Goal: Task Accomplishment & Management: Manage account settings

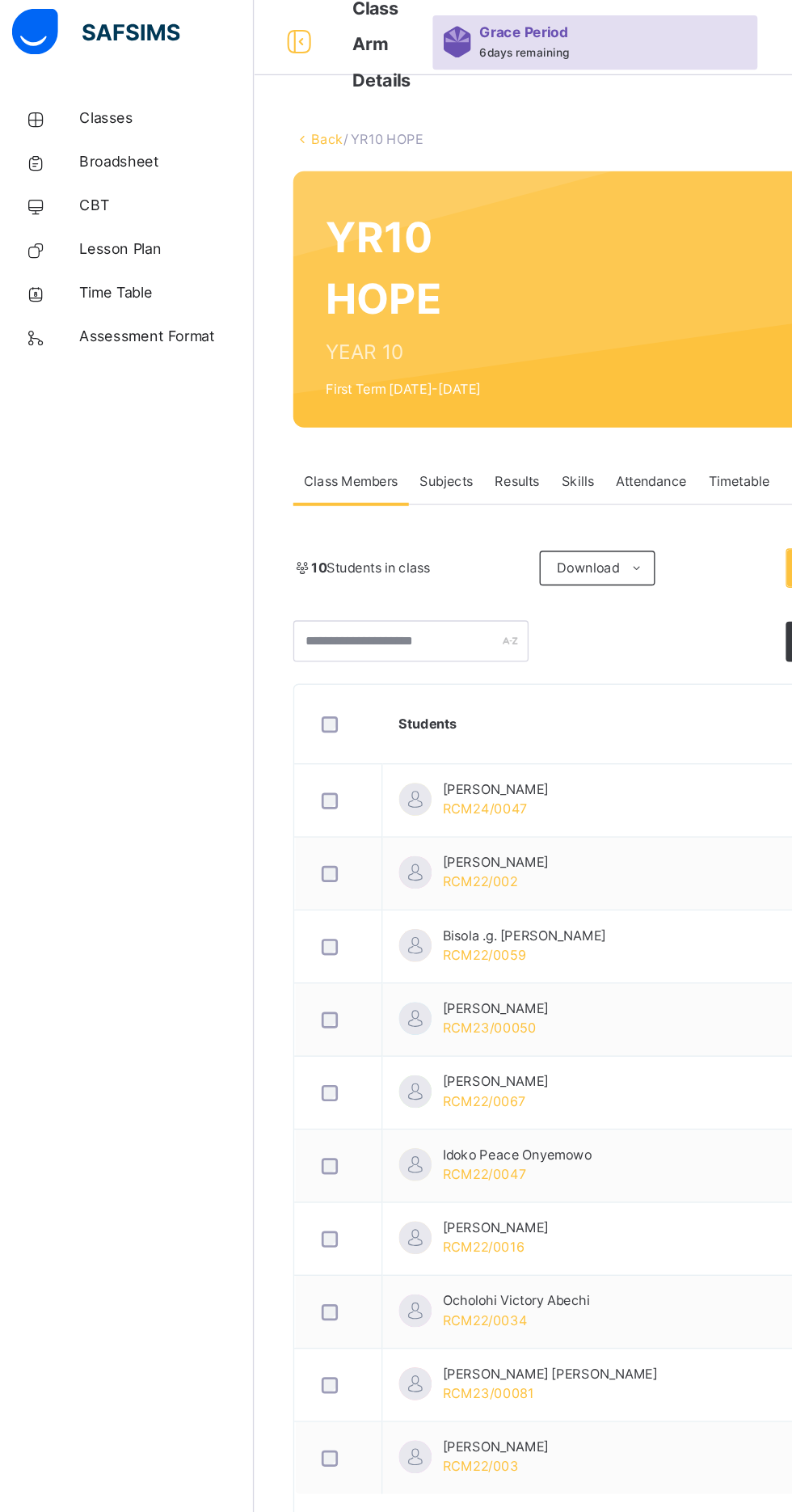
click at [95, 103] on span "Classes" at bounding box center [128, 96] width 129 height 16
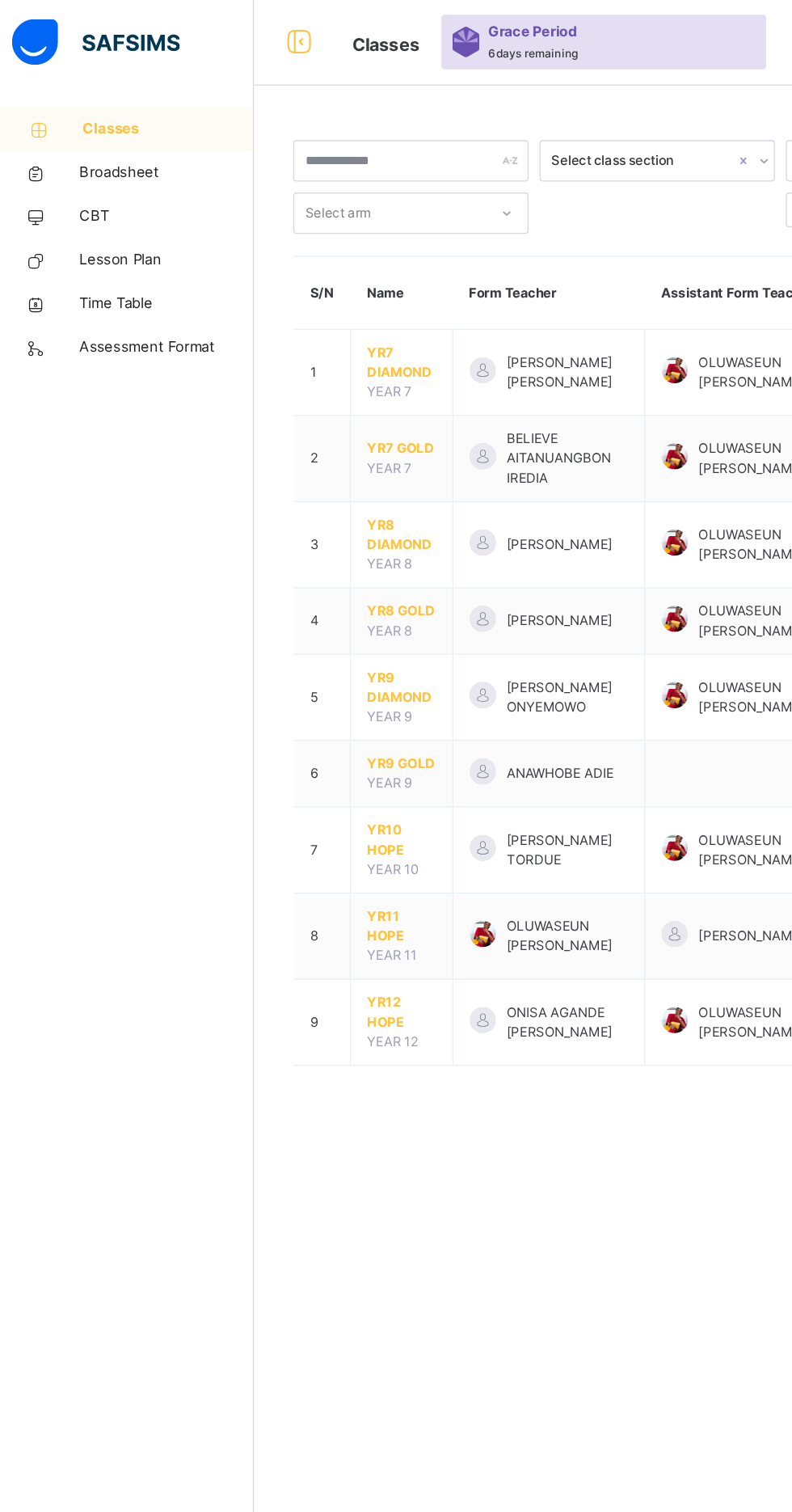
click at [309, 393] on span "YR8 DIAMOND" at bounding box center [304, 398] width 51 height 29
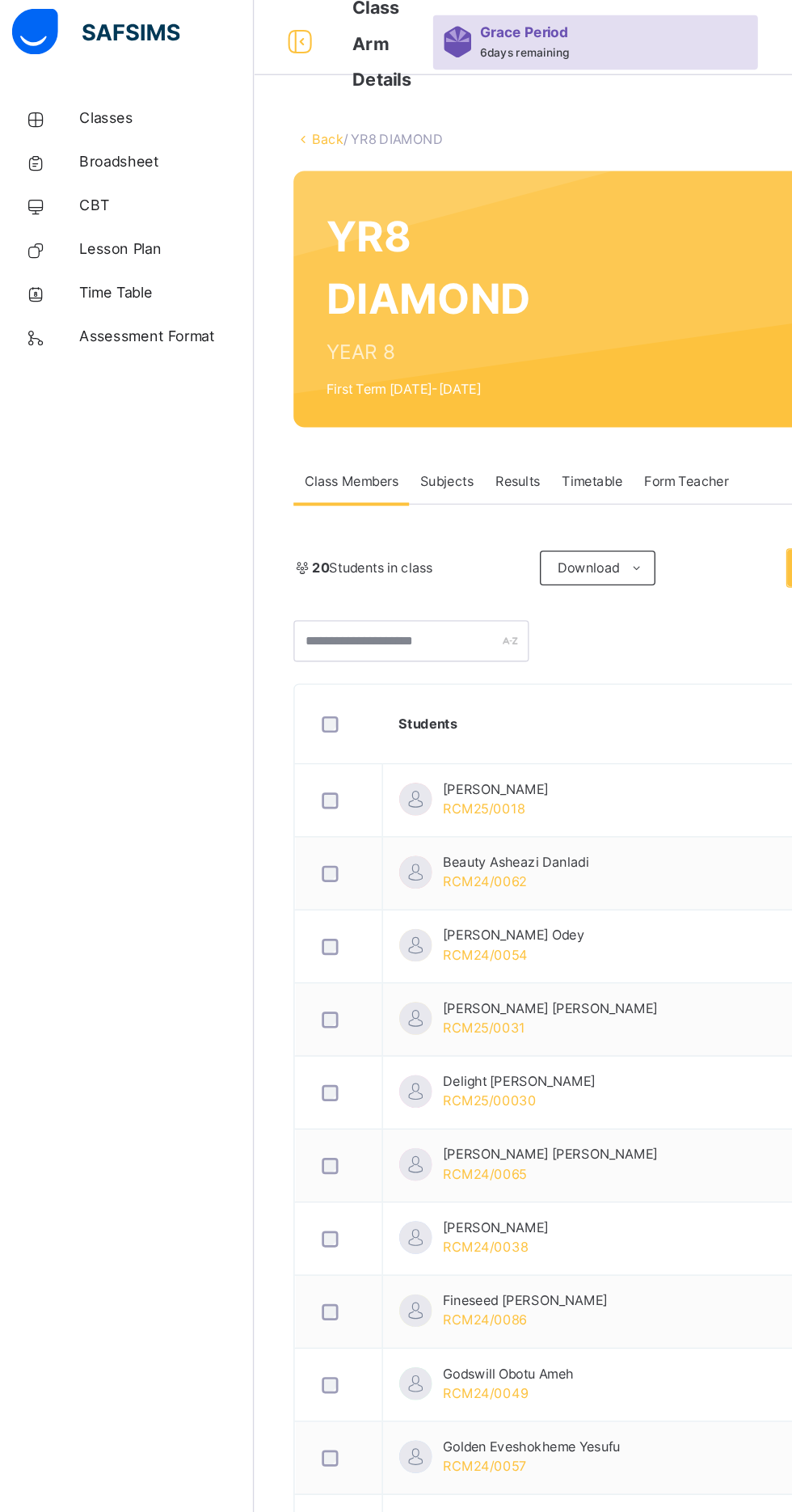
click at [339, 365] on span "Subjects" at bounding box center [337, 365] width 40 height 14
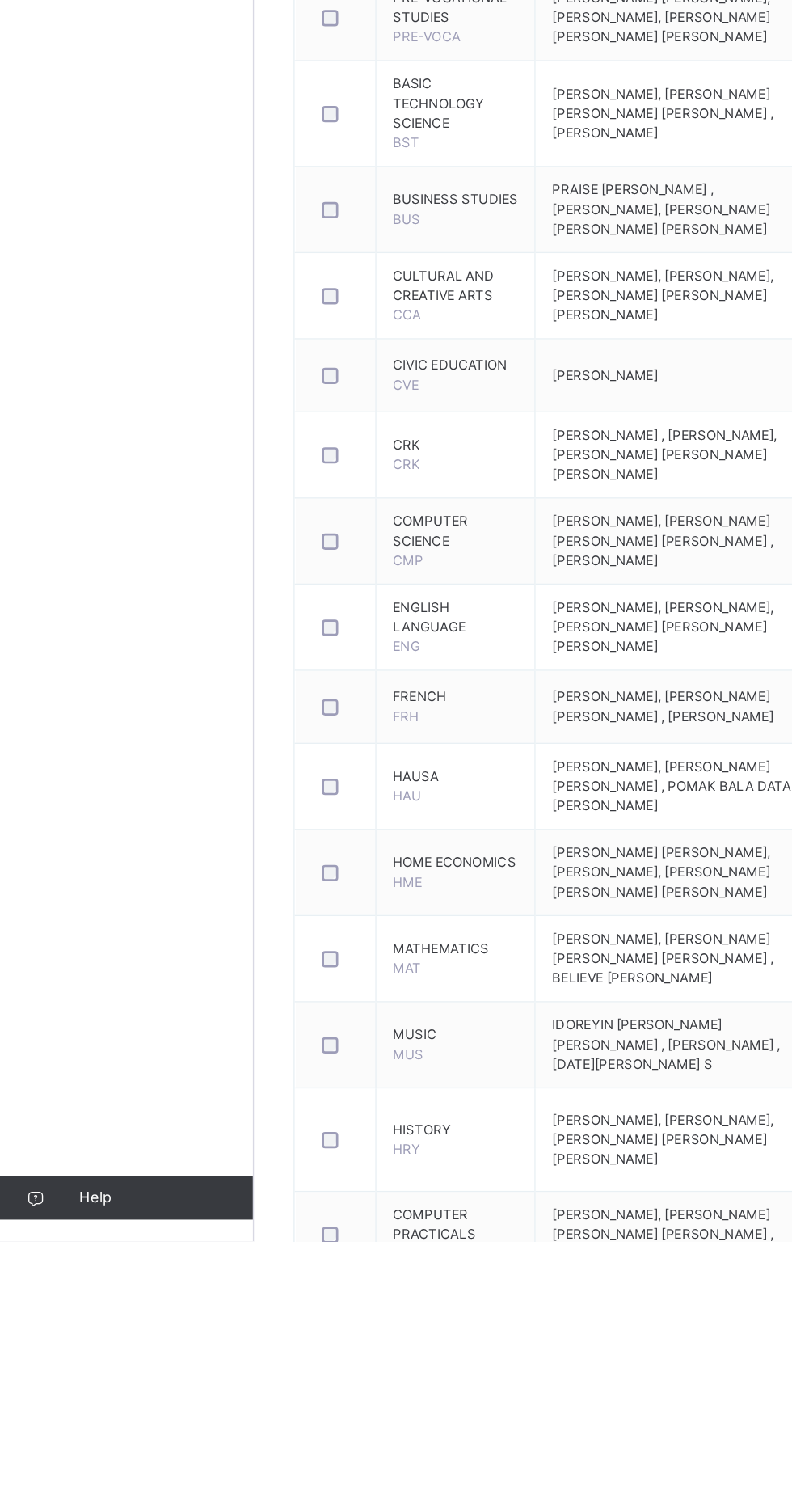
click at [319, 1476] on td "HISTORY HRY" at bounding box center [343, 1436] width 118 height 76
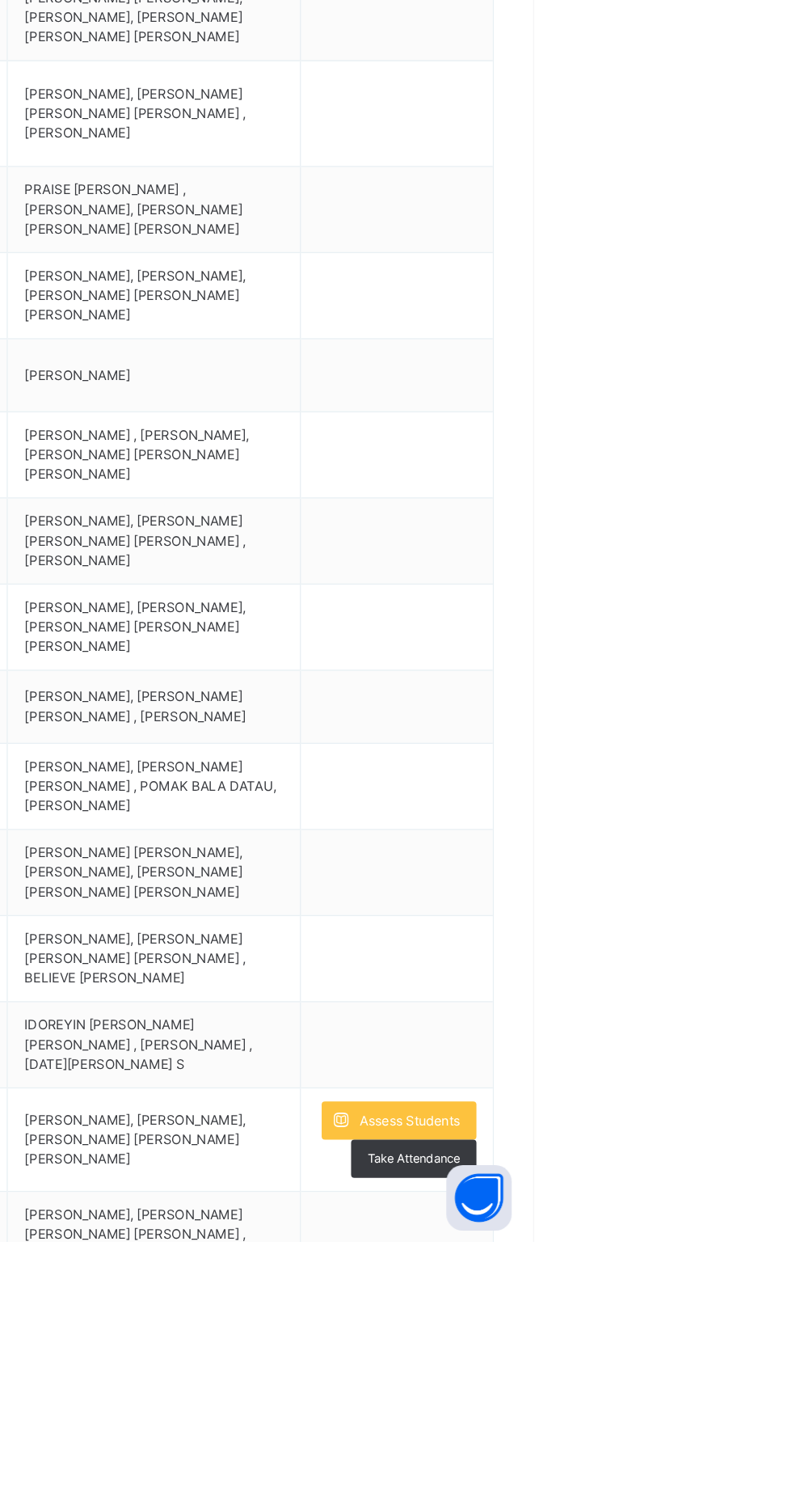
click at [734, 1431] on span "Assess Students" at bounding box center [700, 1422] width 75 height 14
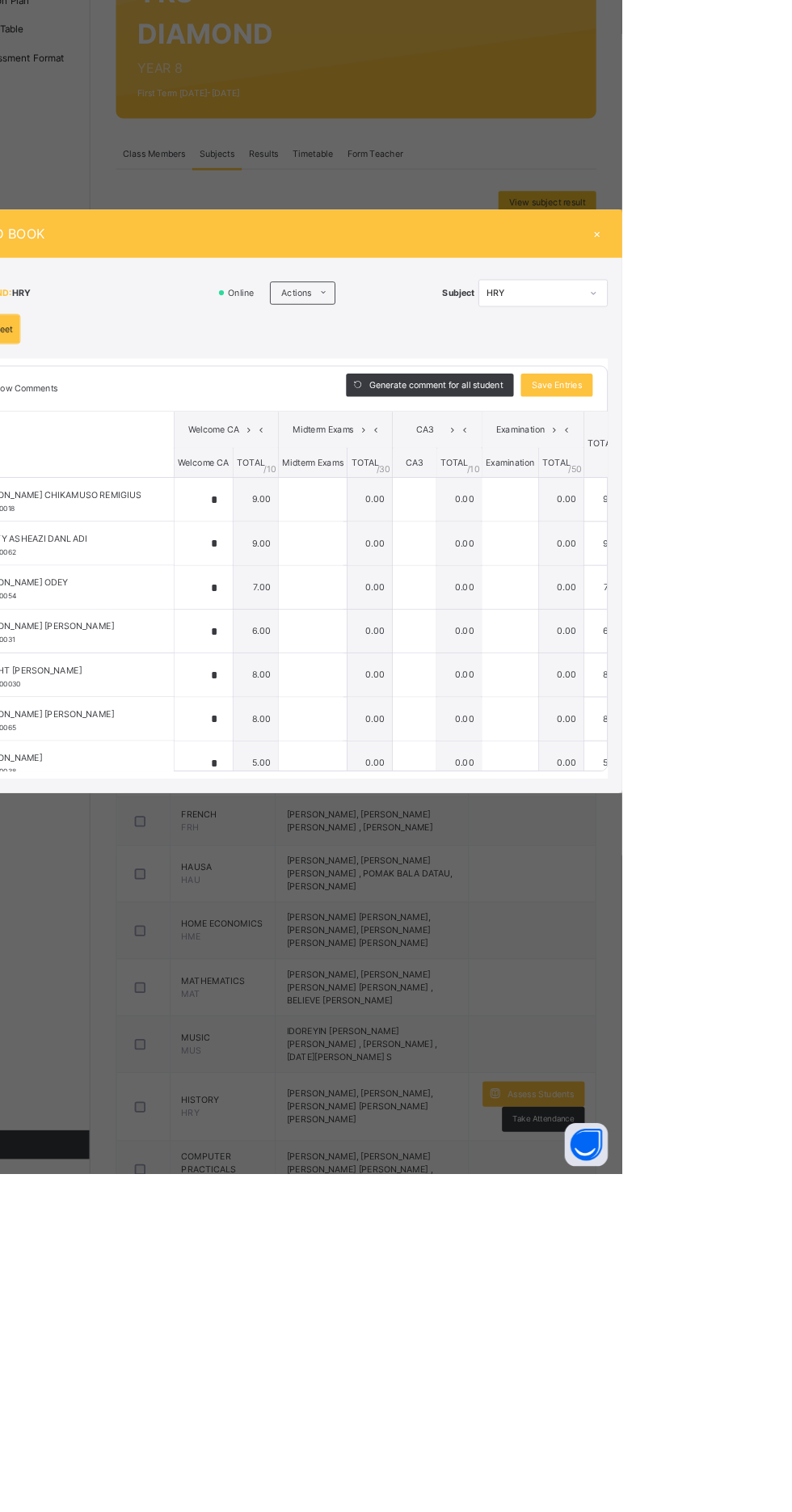
type input "*"
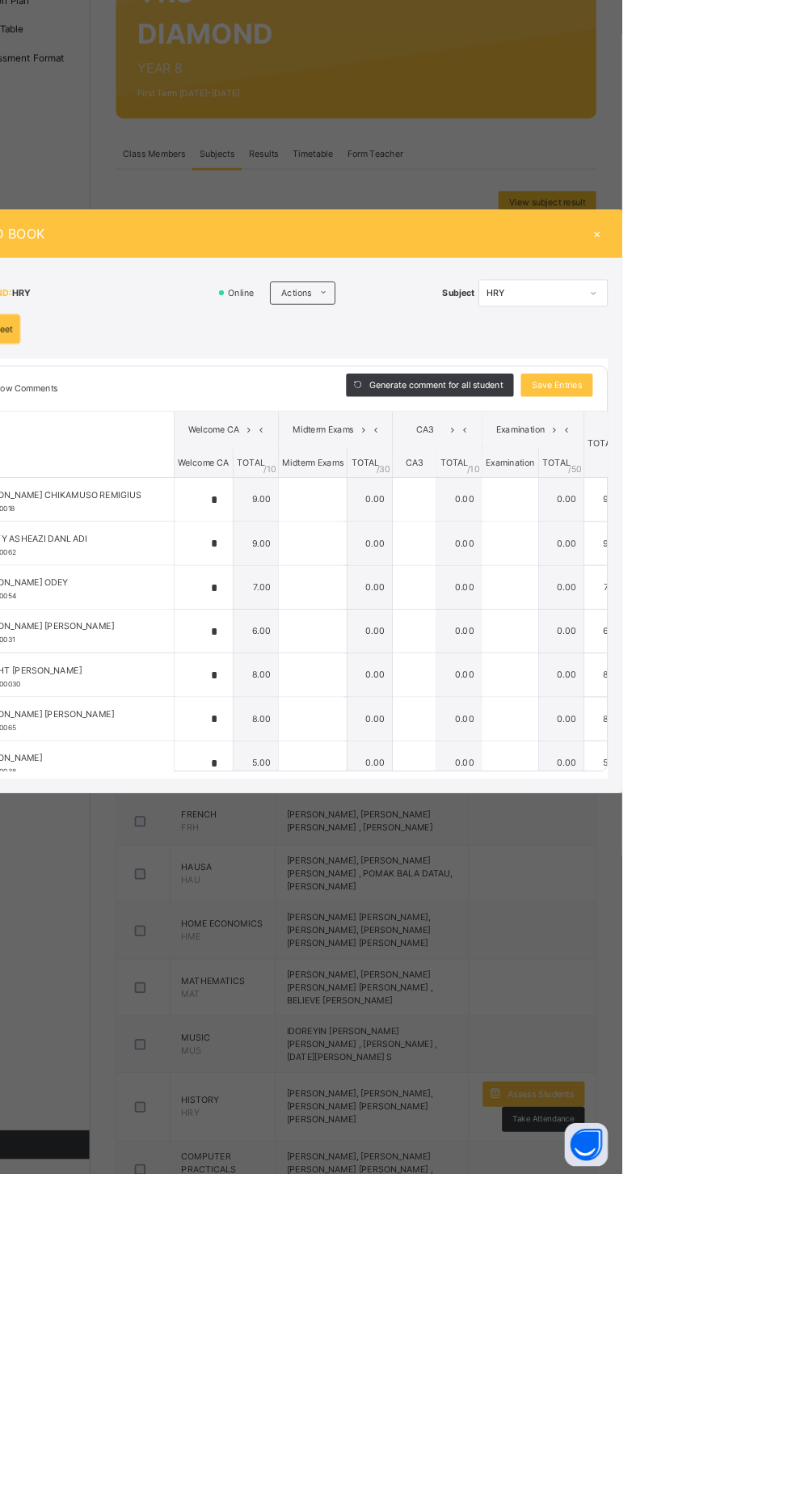
type input "*"
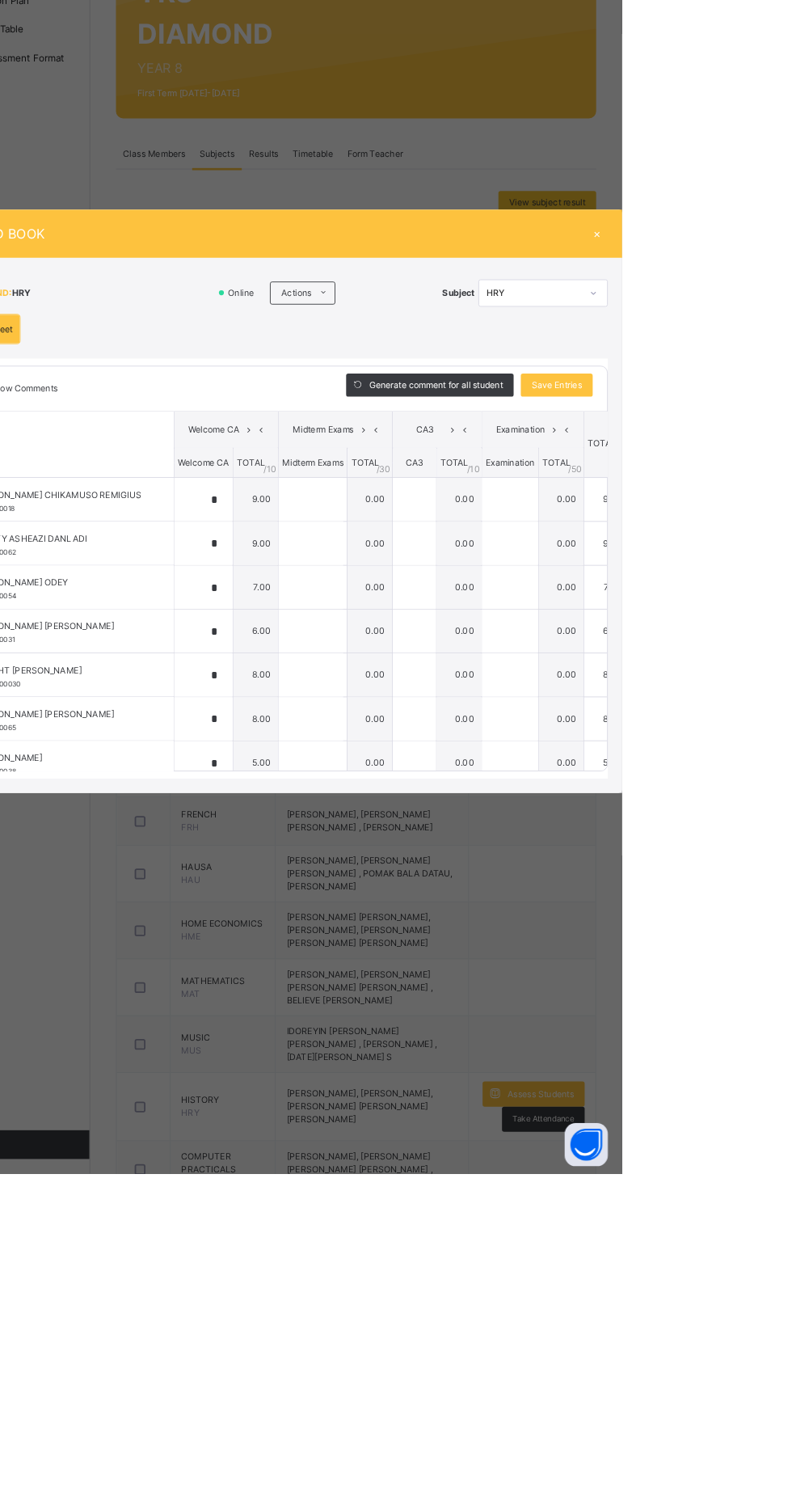
type input "*"
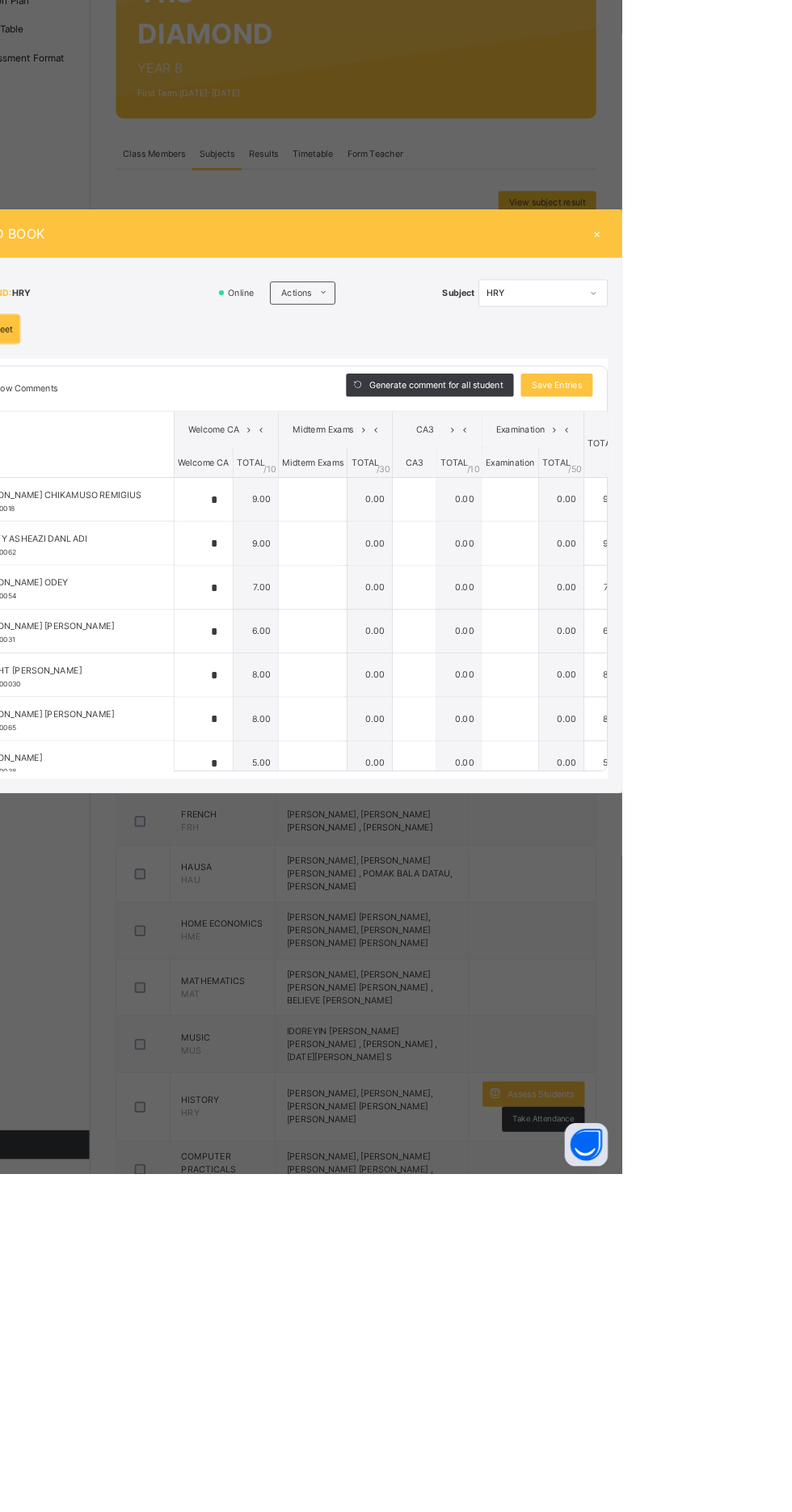
type input "*"
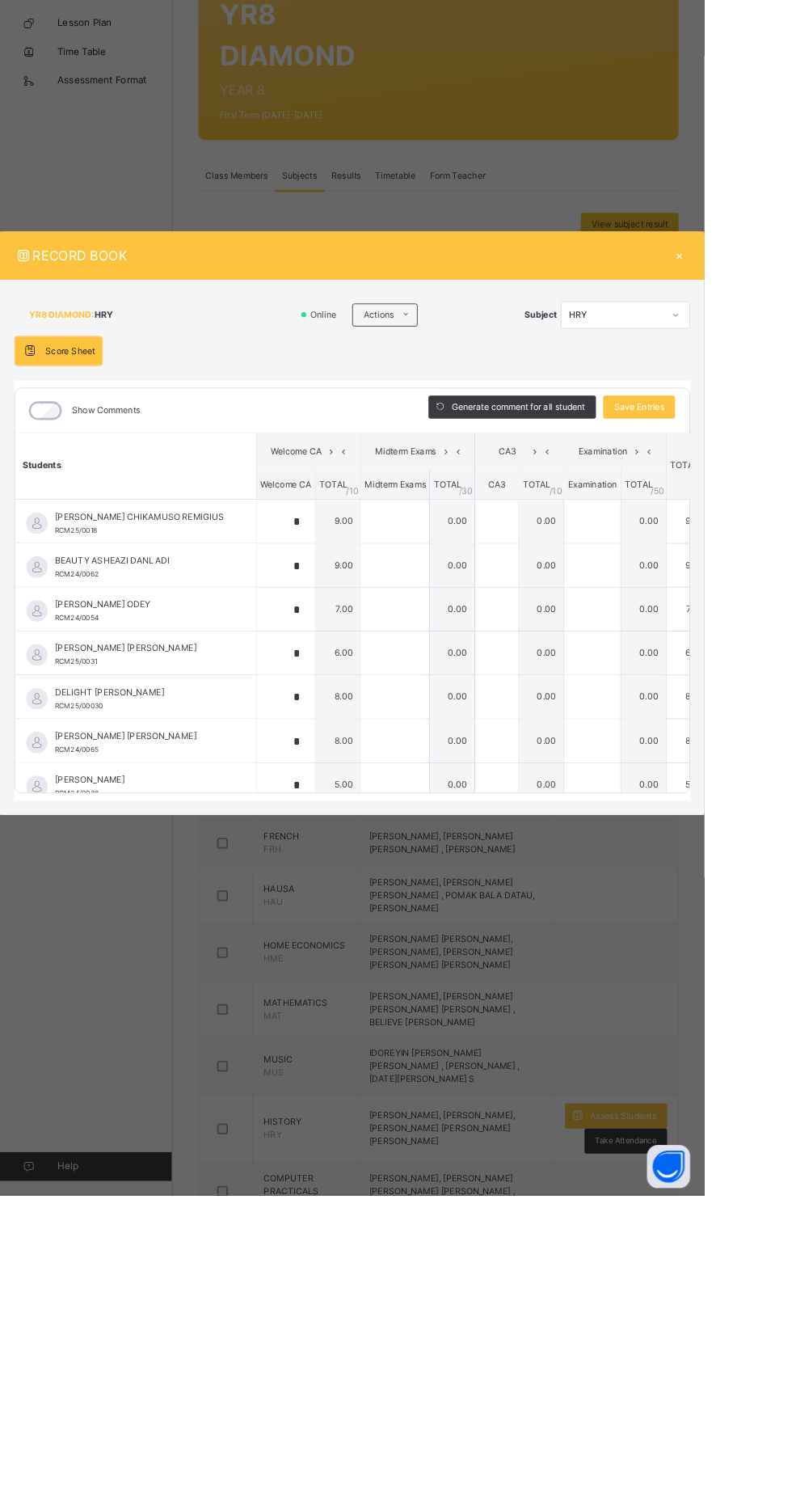
click at [776, 467] on div "×" at bounding box center [764, 455] width 25 height 22
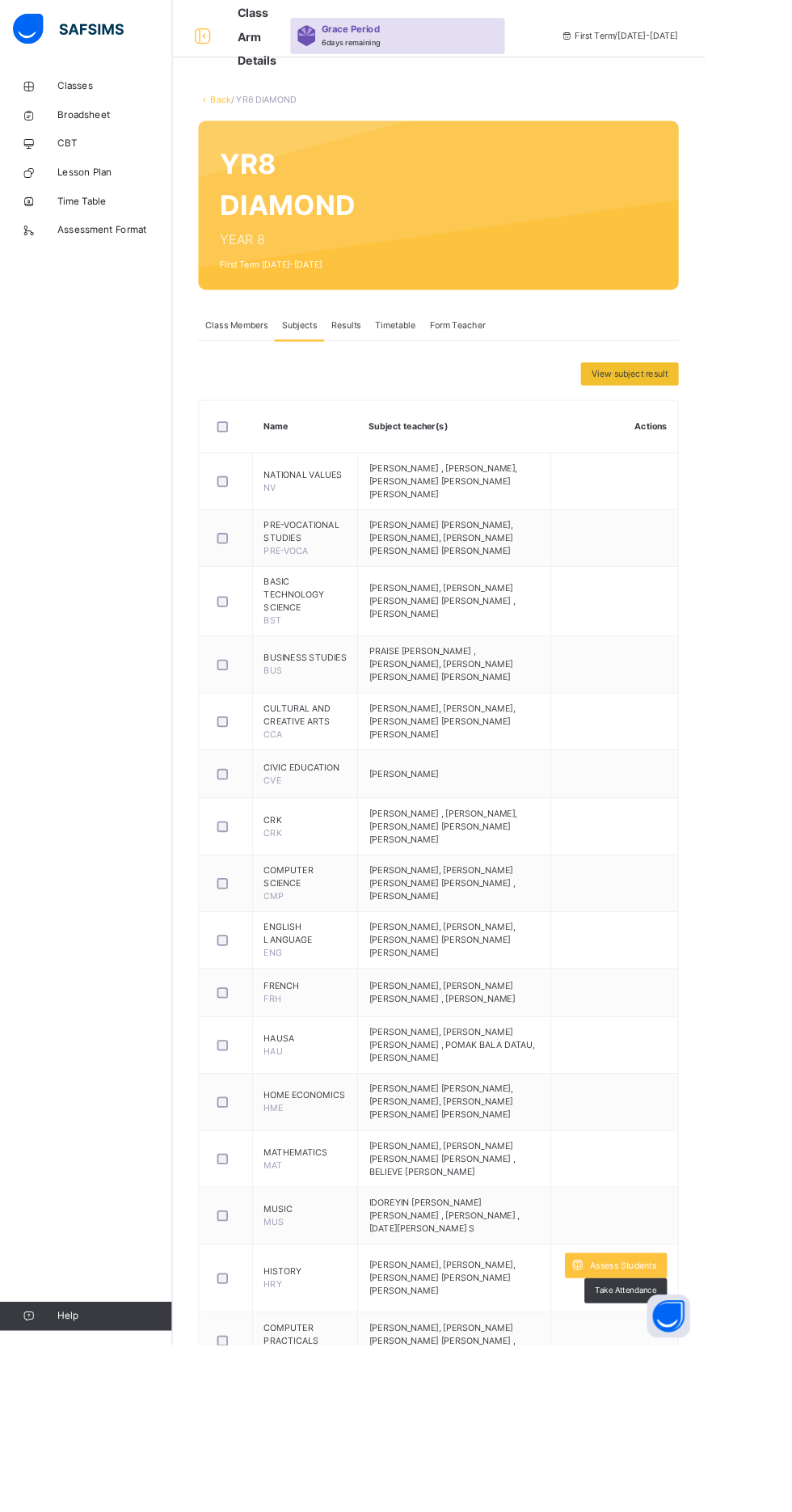
click at [82, 89] on span "Classes" at bounding box center [128, 96] width 129 height 16
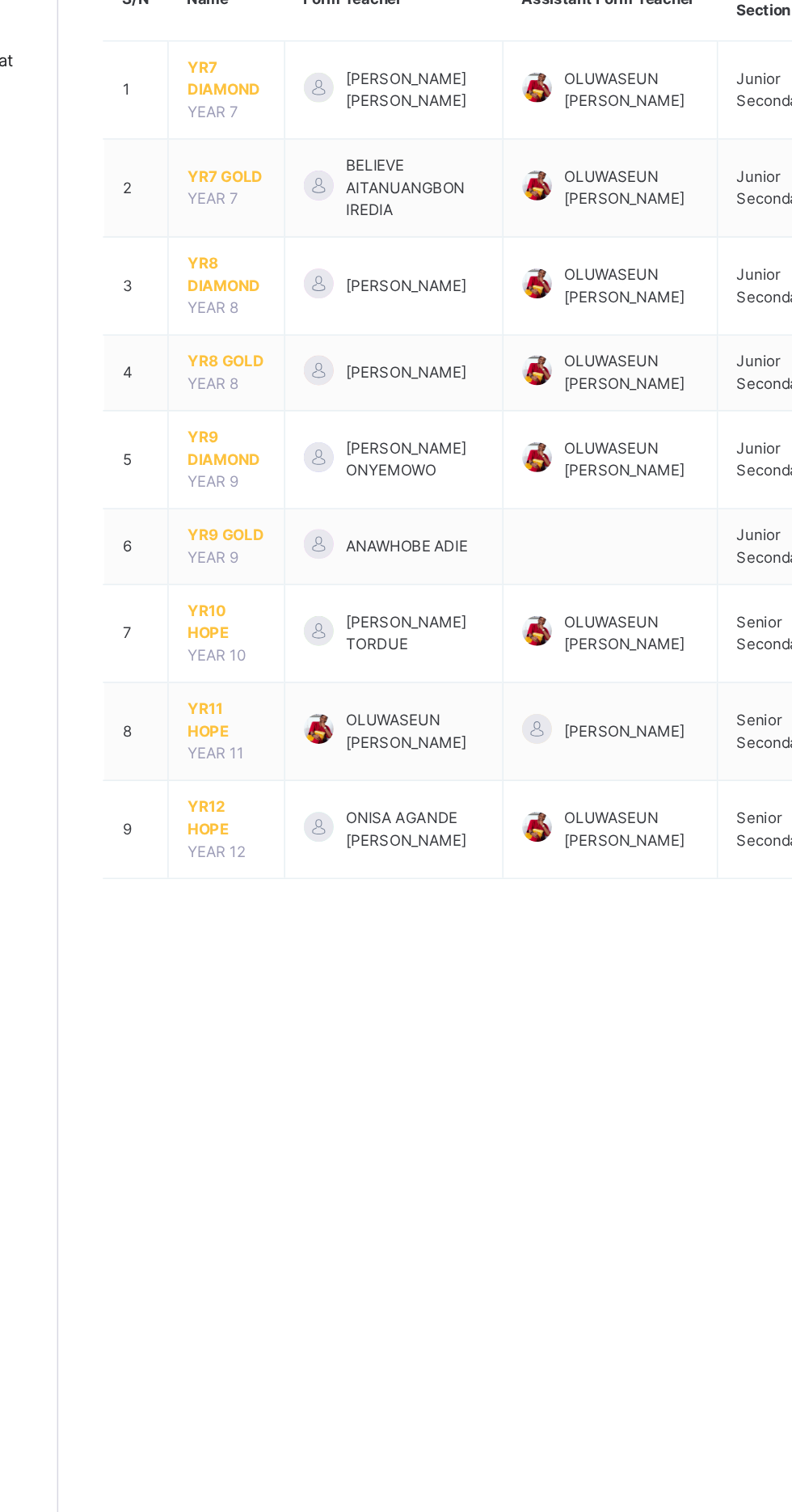
click at [298, 462] on span "YR8 GOLD" at bounding box center [304, 453] width 51 height 14
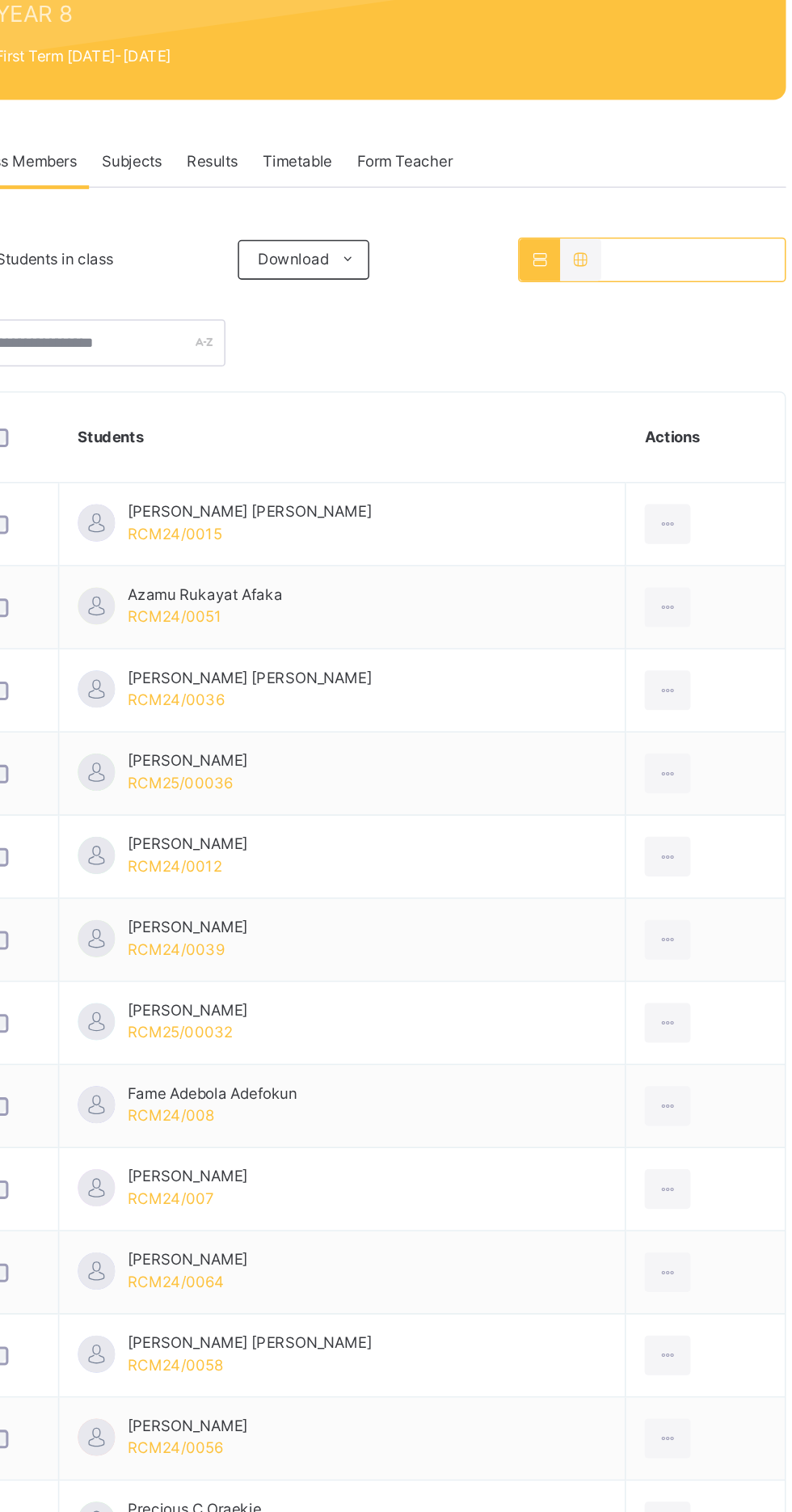
click at [356, 350] on div "Subjects" at bounding box center [336, 366] width 56 height 32
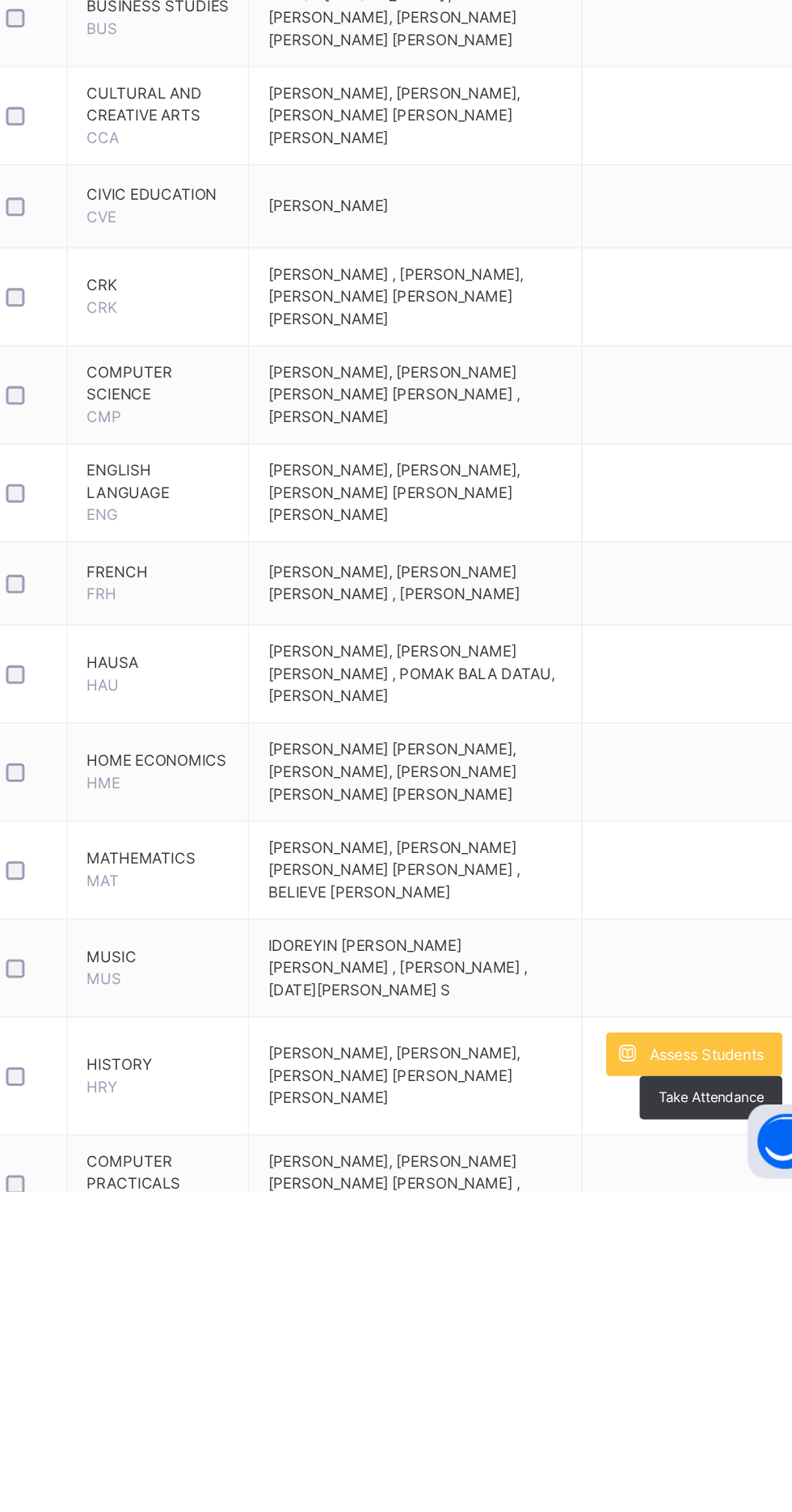
click at [700, 1431] on span "Assess Students" at bounding box center [700, 1422] width 75 height 14
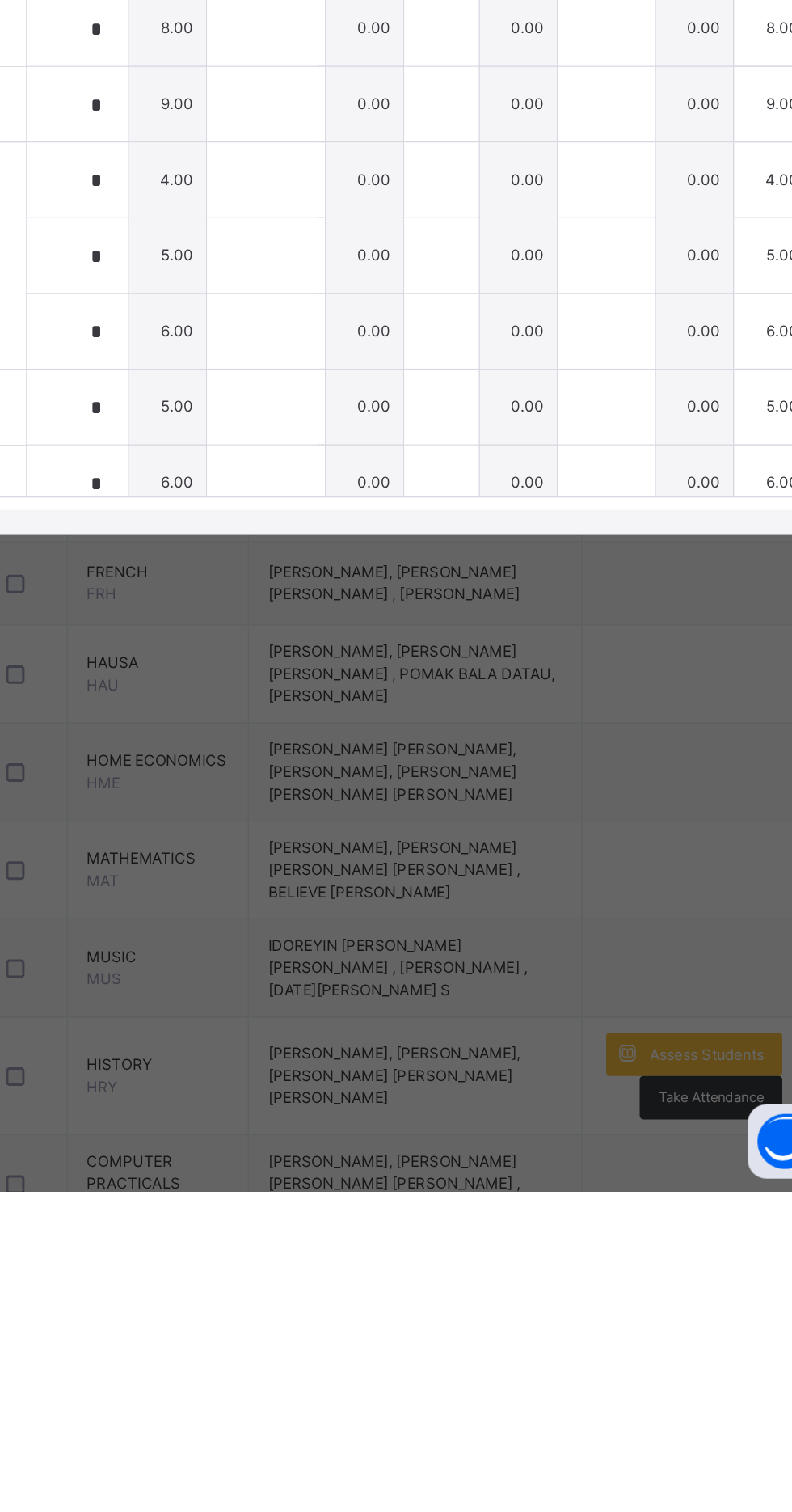
type input "*"
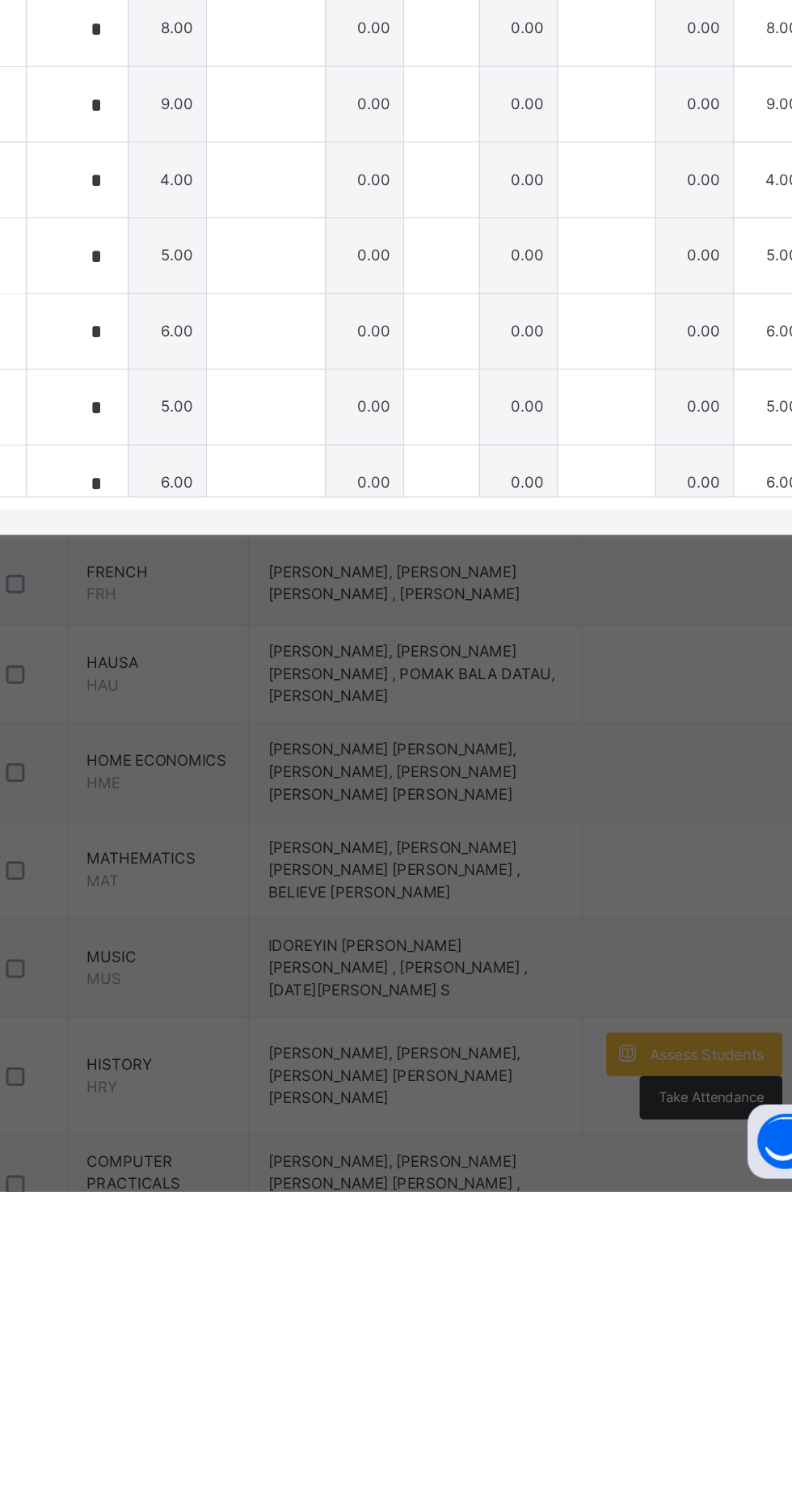
type input "*"
type input "**"
type input "*"
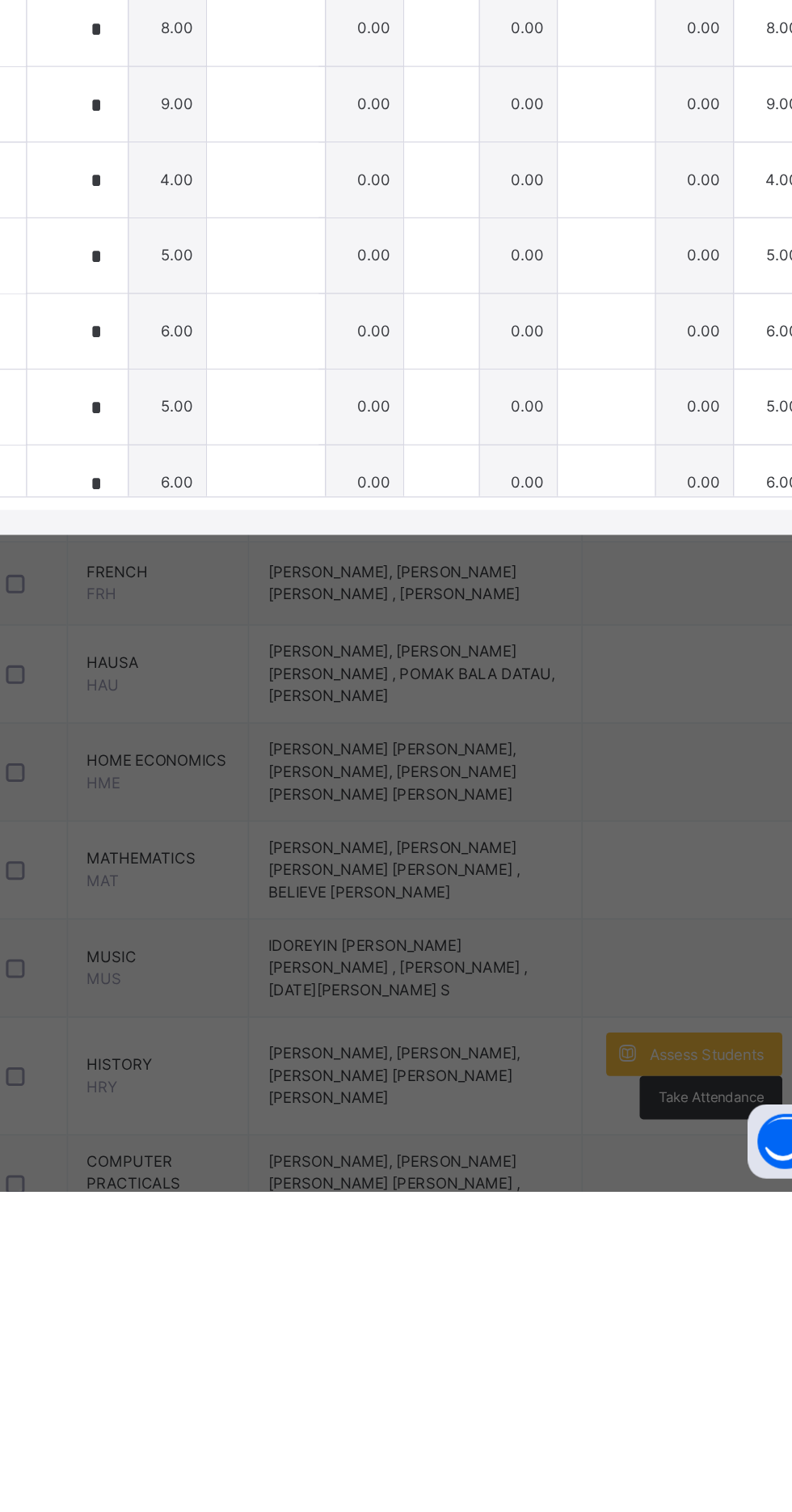
type input "*"
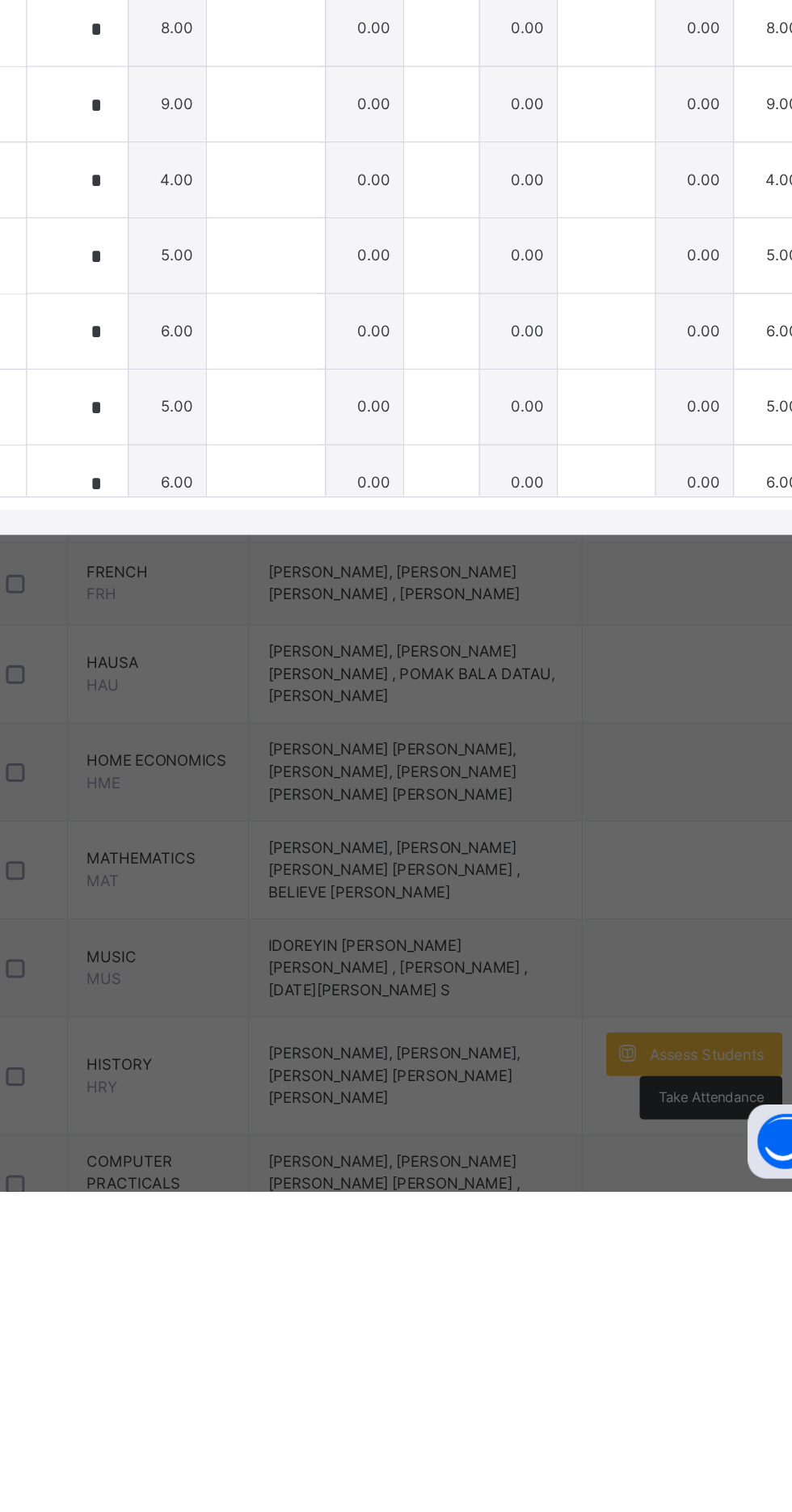
type input "*"
